Goal: Check status: Check status

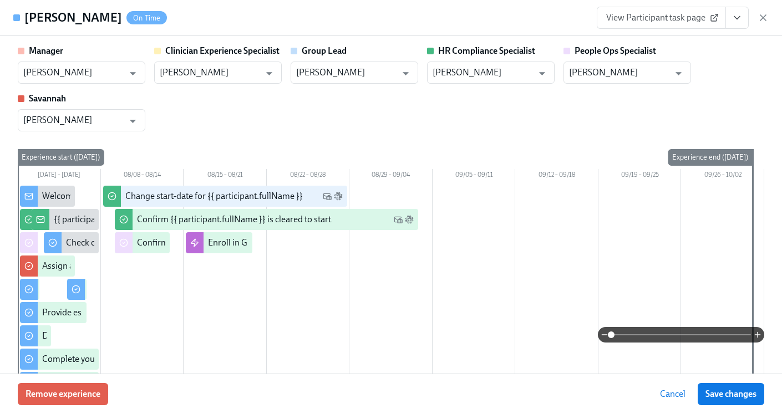
scroll to position [544, 0]
click at [740, 18] on icon "View task page" at bounding box center [736, 17] width 11 height 11
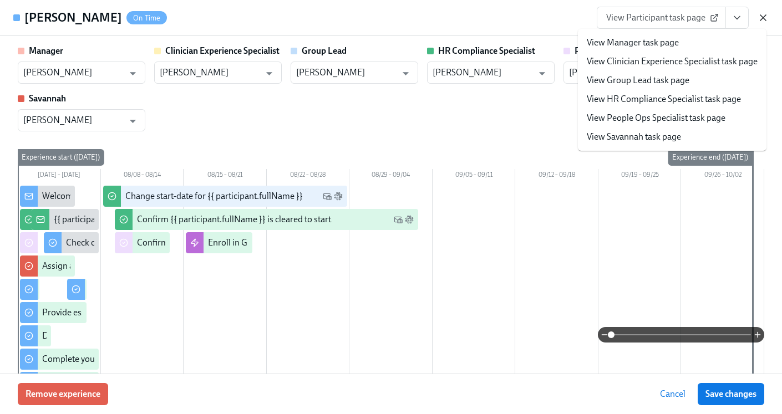
click at [763, 17] on icon "button" at bounding box center [763, 18] width 6 height 6
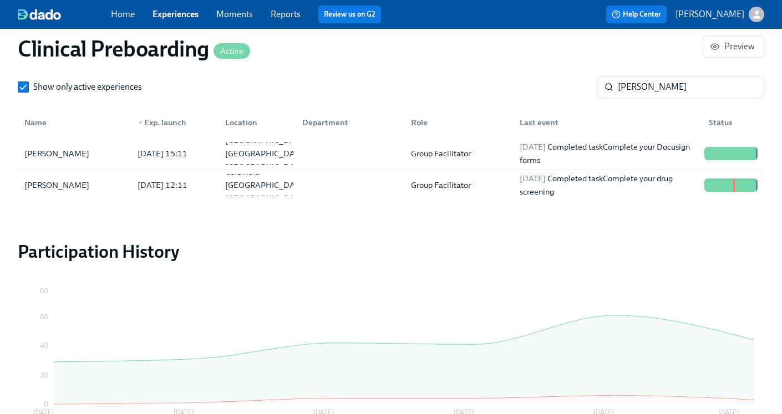
click at [168, 20] on span "Experiences" at bounding box center [175, 14] width 46 height 12
click at [170, 13] on link "Experiences" at bounding box center [175, 14] width 46 height 11
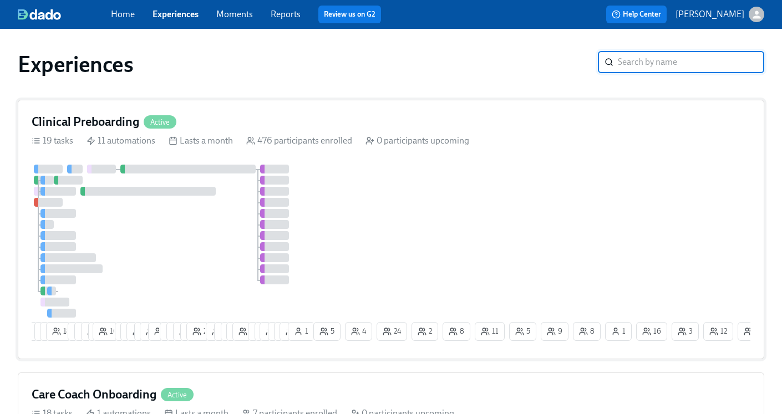
click at [83, 120] on h4 "Clinical Preboarding" at bounding box center [86, 122] width 108 height 17
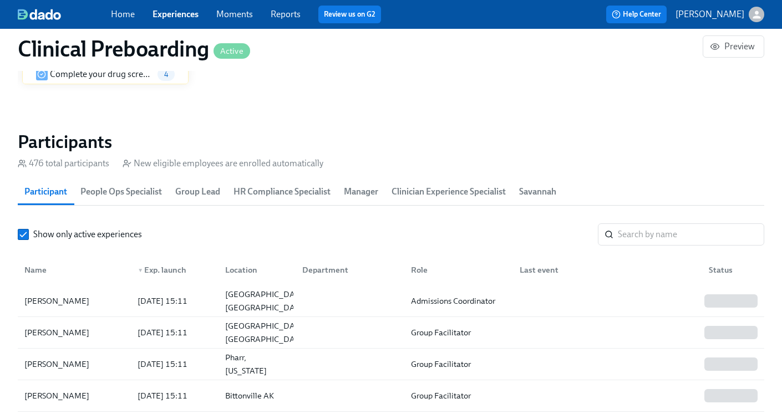
scroll to position [1148, 0]
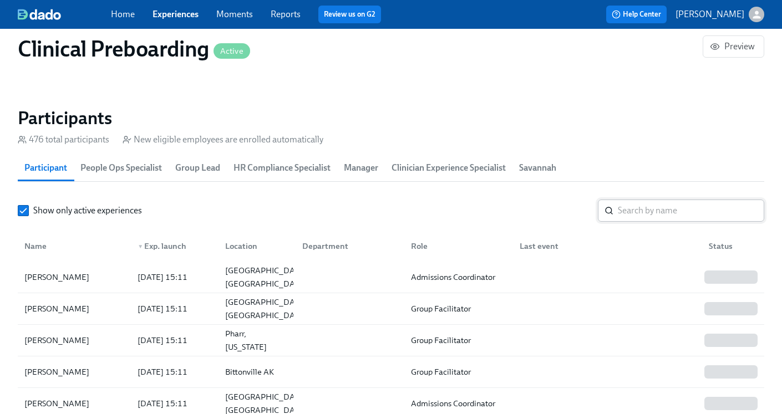
click at [665, 210] on input "search" at bounding box center [691, 211] width 146 height 22
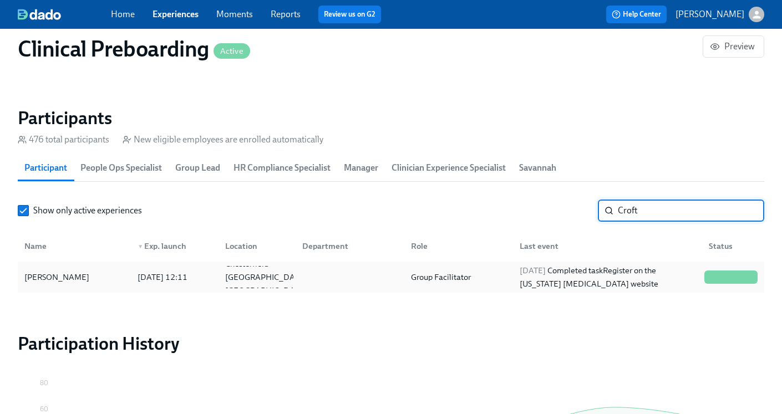
type input "Croft"
click at [589, 277] on div "[DATE] Completed task Register on the [US_STATE] [MEDICAL_DATA] website" at bounding box center [607, 277] width 185 height 27
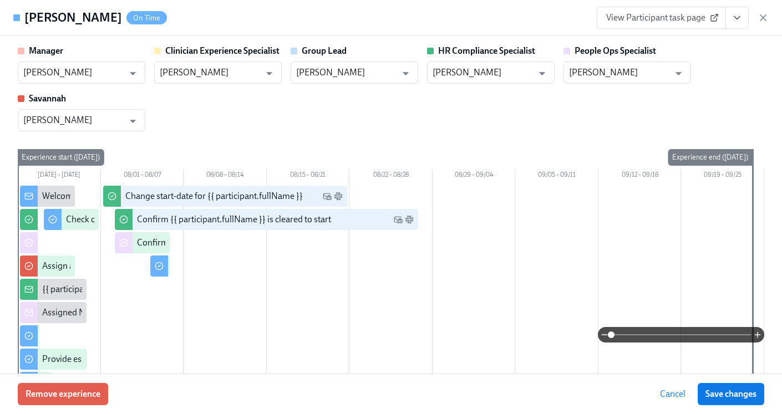
click at [733, 13] on icon "View task page" at bounding box center [736, 17] width 11 height 11
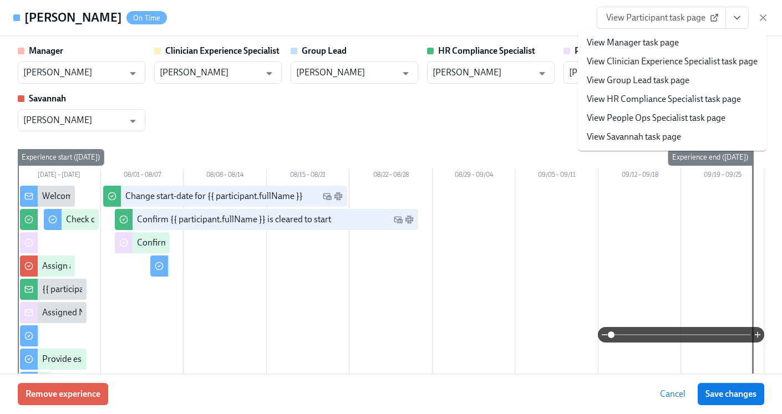
click at [636, 98] on link "View HR Compliance Specialist task page" at bounding box center [664, 99] width 154 height 12
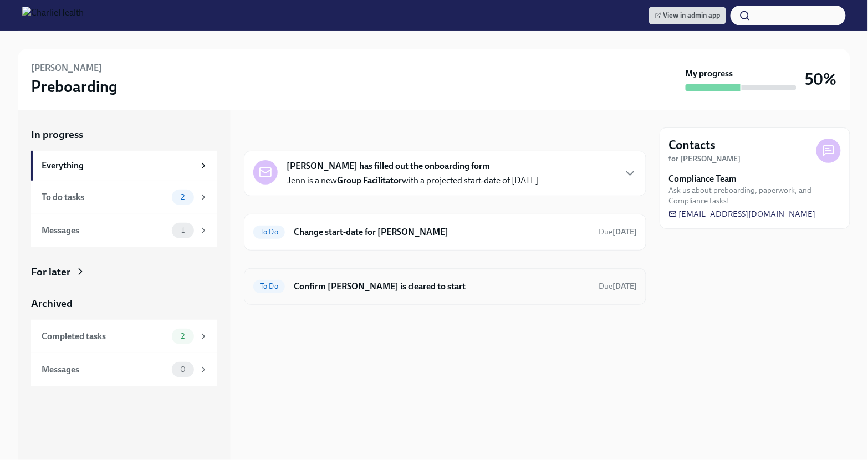
click at [429, 284] on h6 "Confirm [PERSON_NAME] is cleared to start" at bounding box center [442, 287] width 296 height 12
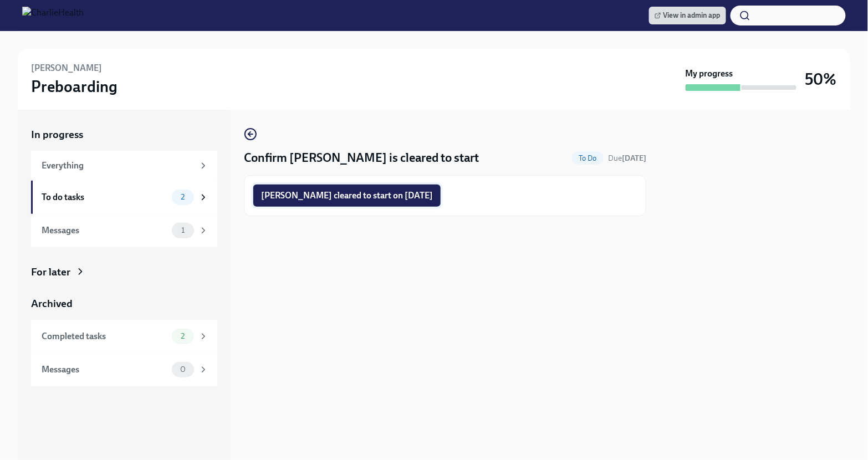
click at [372, 197] on span "Jenn Croft cleared to start on 08/18/2025" at bounding box center [347, 195] width 172 height 11
